Goal: Information Seeking & Learning: Learn about a topic

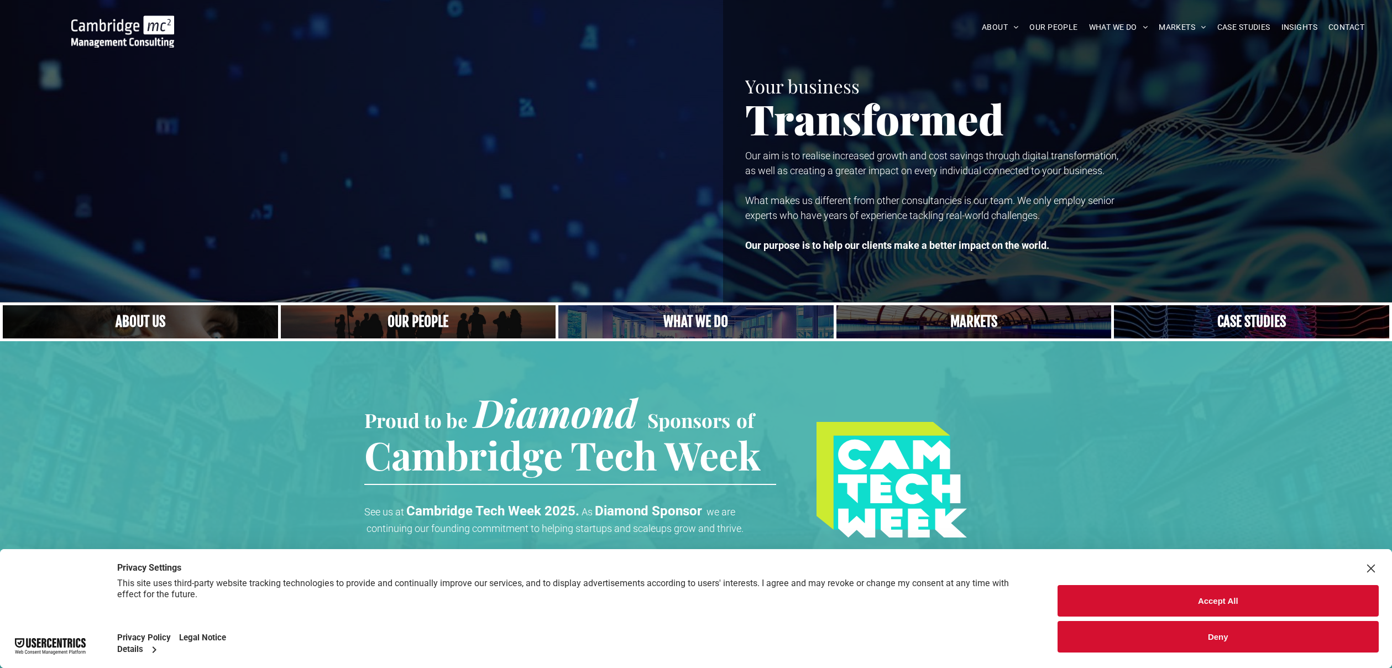
click at [1277, 600] on button "Accept All" at bounding box center [1218, 601] width 322 height 32
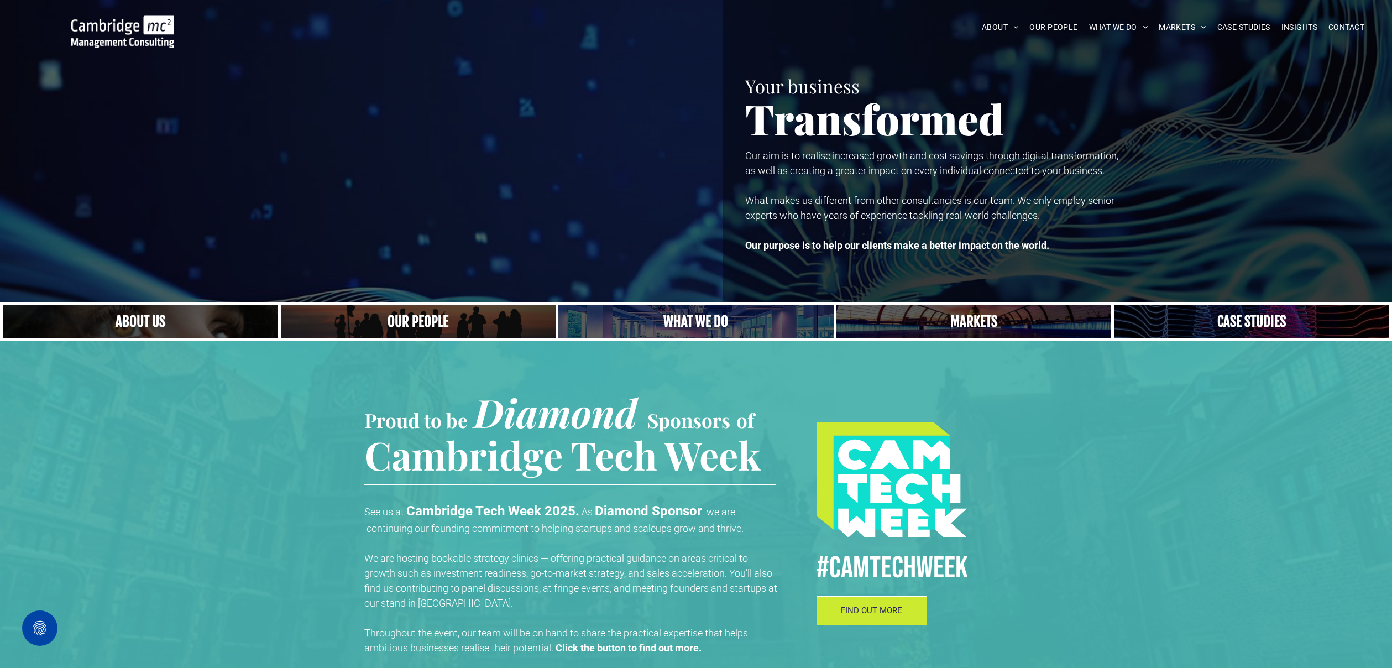
click at [125, 316] on link "Close up of woman's face, centered on her eyes" at bounding box center [139, 321] width 291 height 35
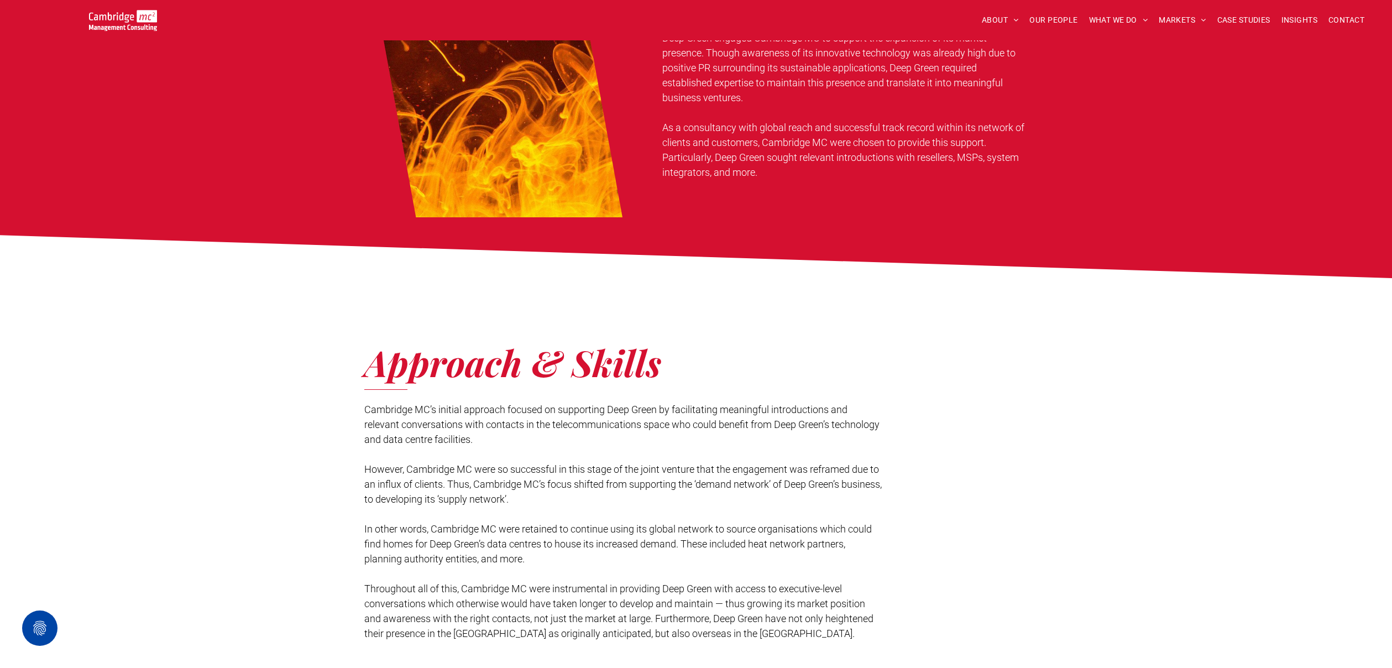
scroll to position [857, 0]
